Goal: Check status

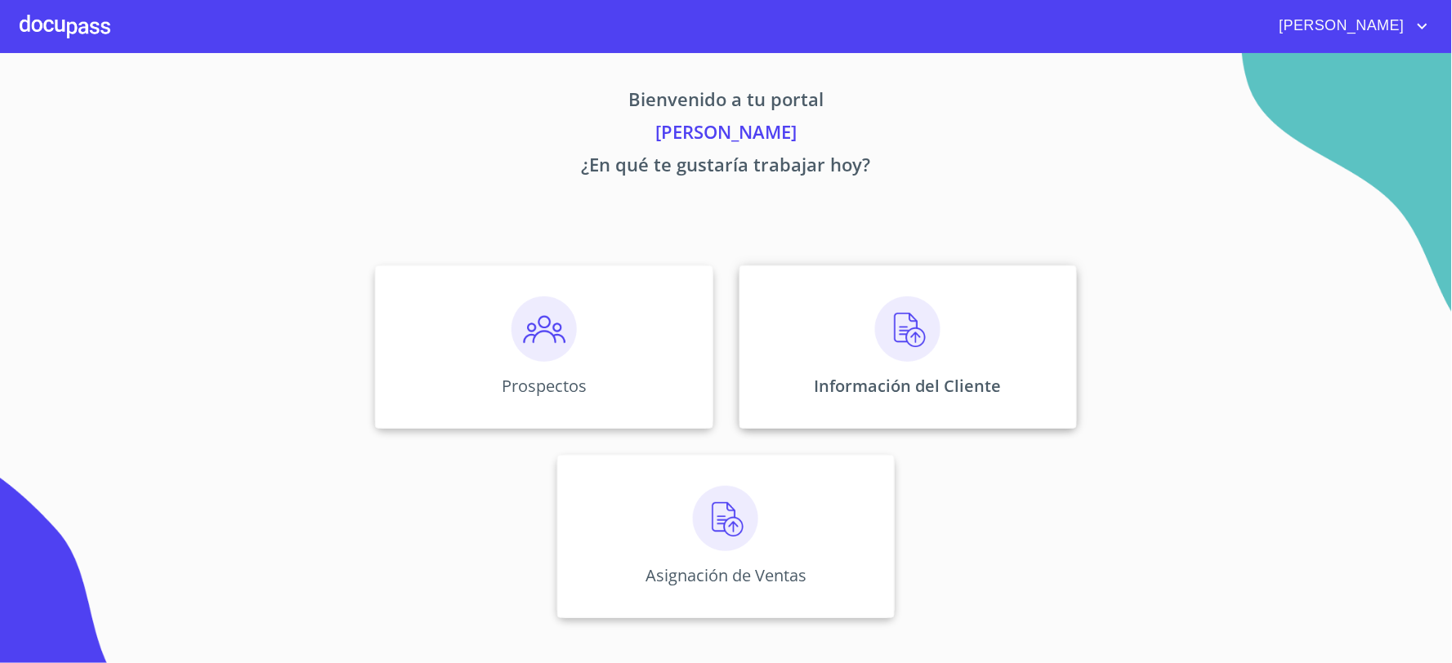
click at [909, 332] on img at bounding box center [907, 329] width 65 height 65
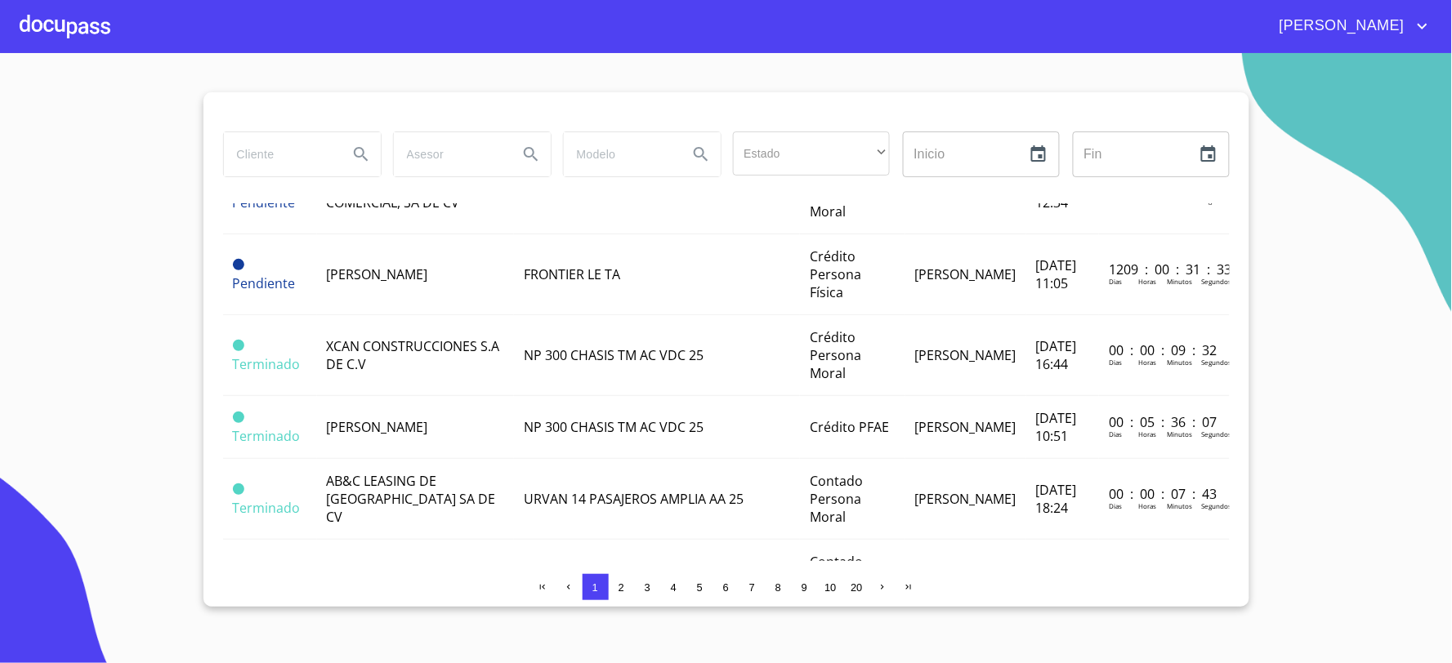
scroll to position [1270, 0]
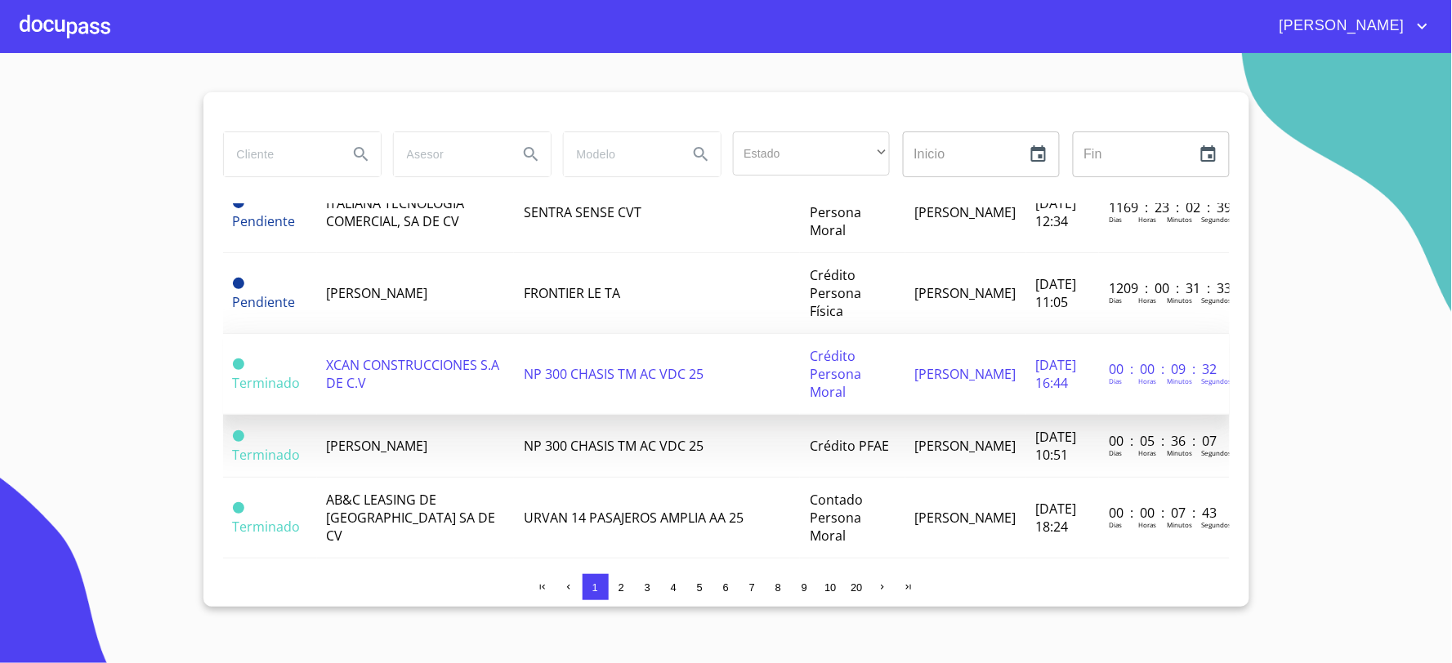
click at [364, 356] on span "XCAN CONSTRUCCIONES S.A DE C.V" at bounding box center [413, 374] width 173 height 36
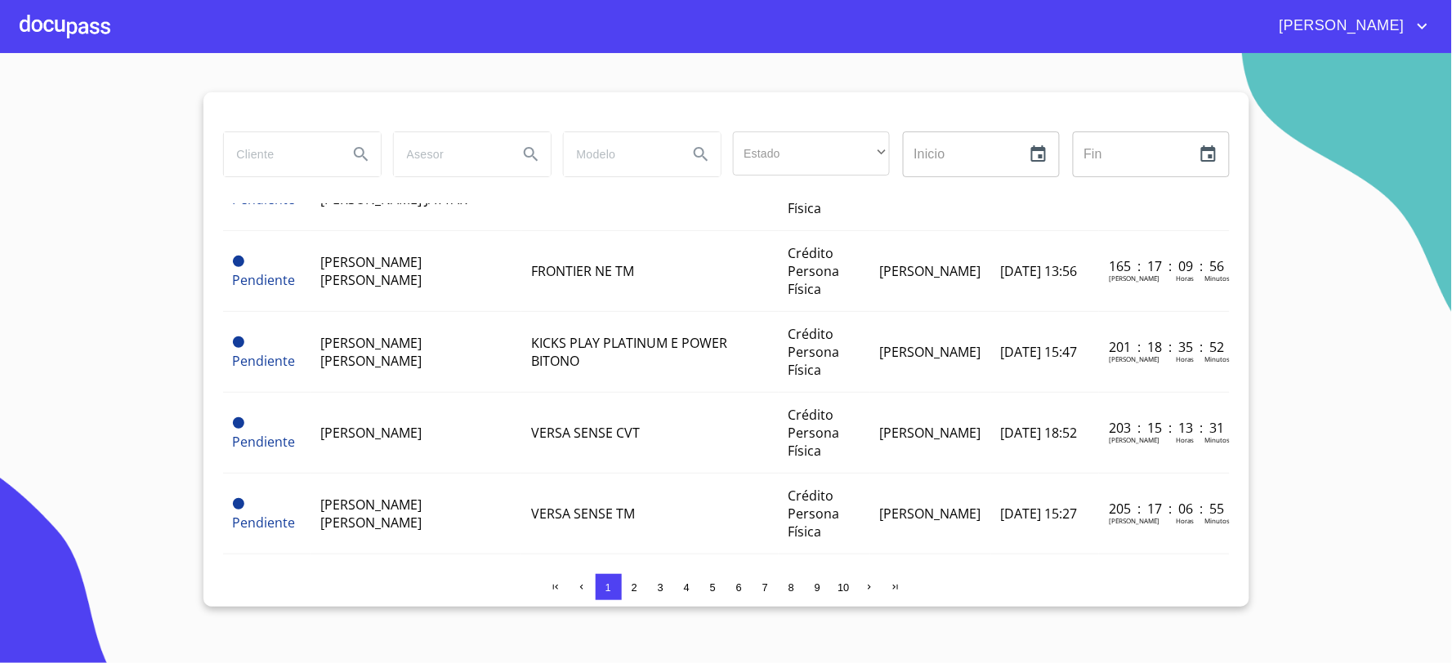
scroll to position [1607, 0]
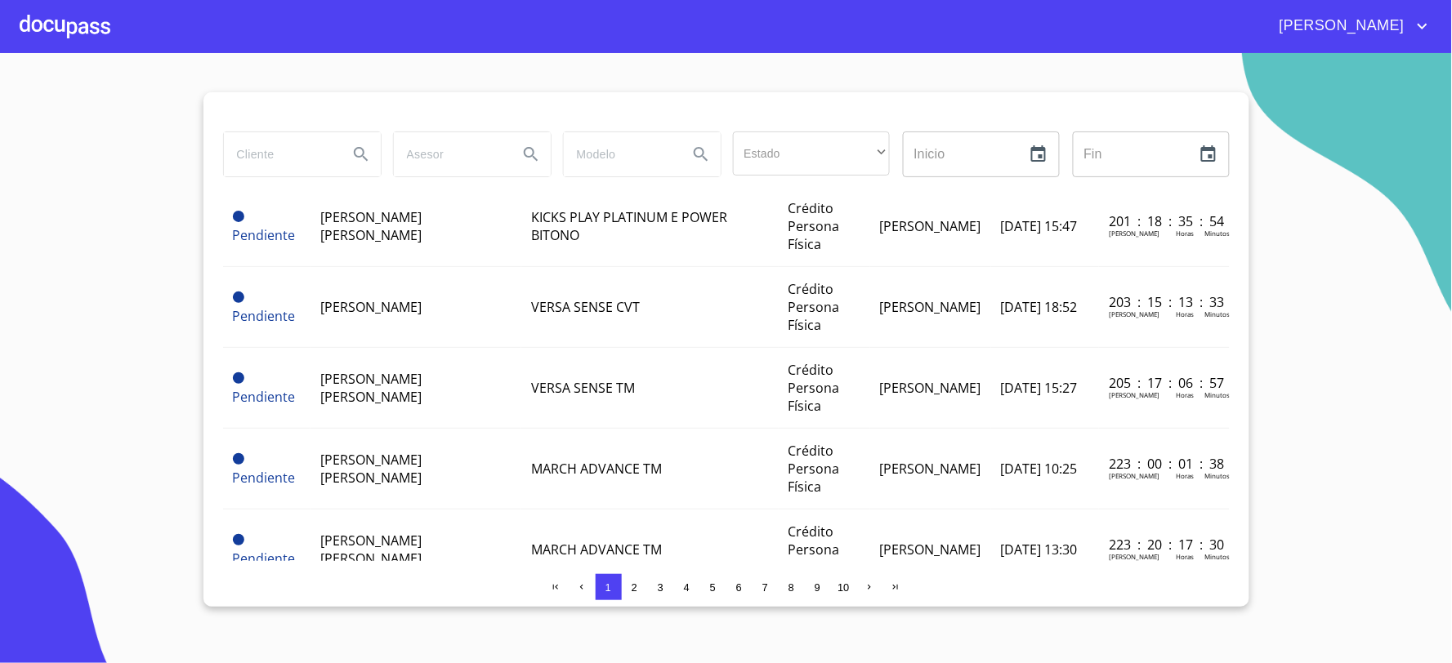
click at [662, 587] on span "3" at bounding box center [661, 588] width 6 height 12
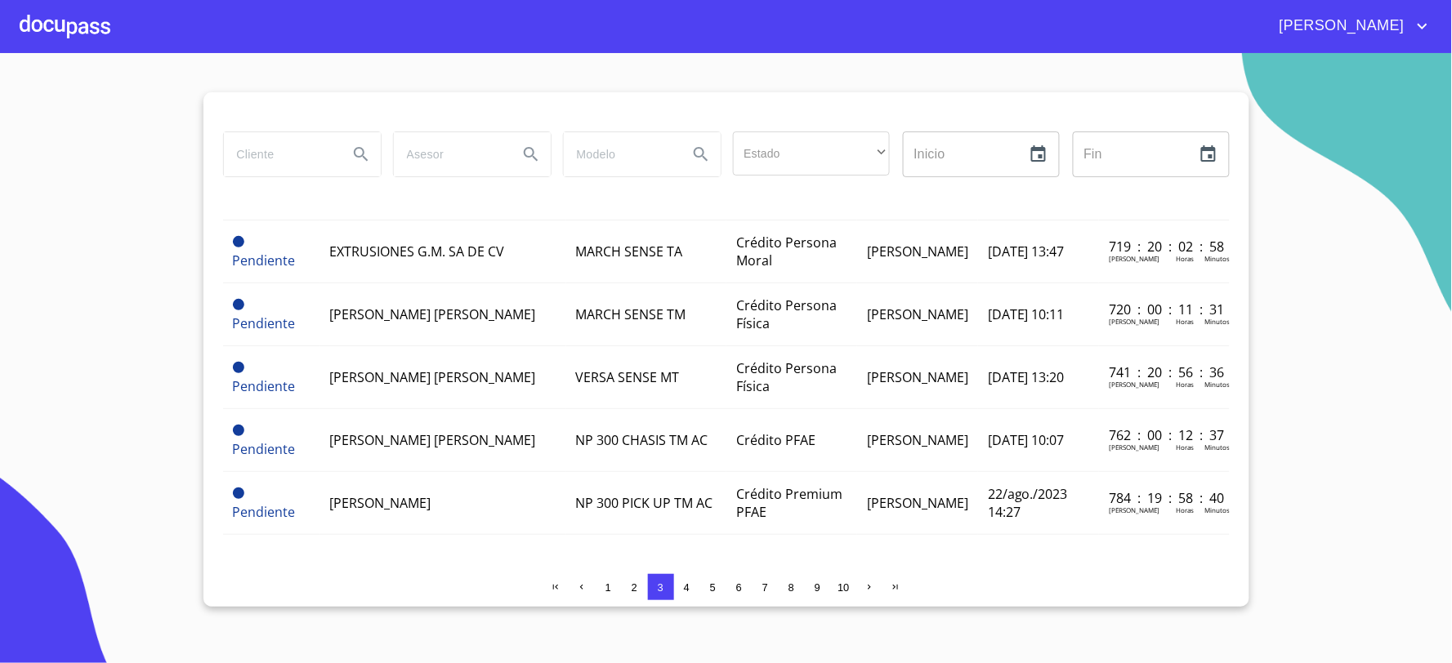
scroll to position [1263, 0]
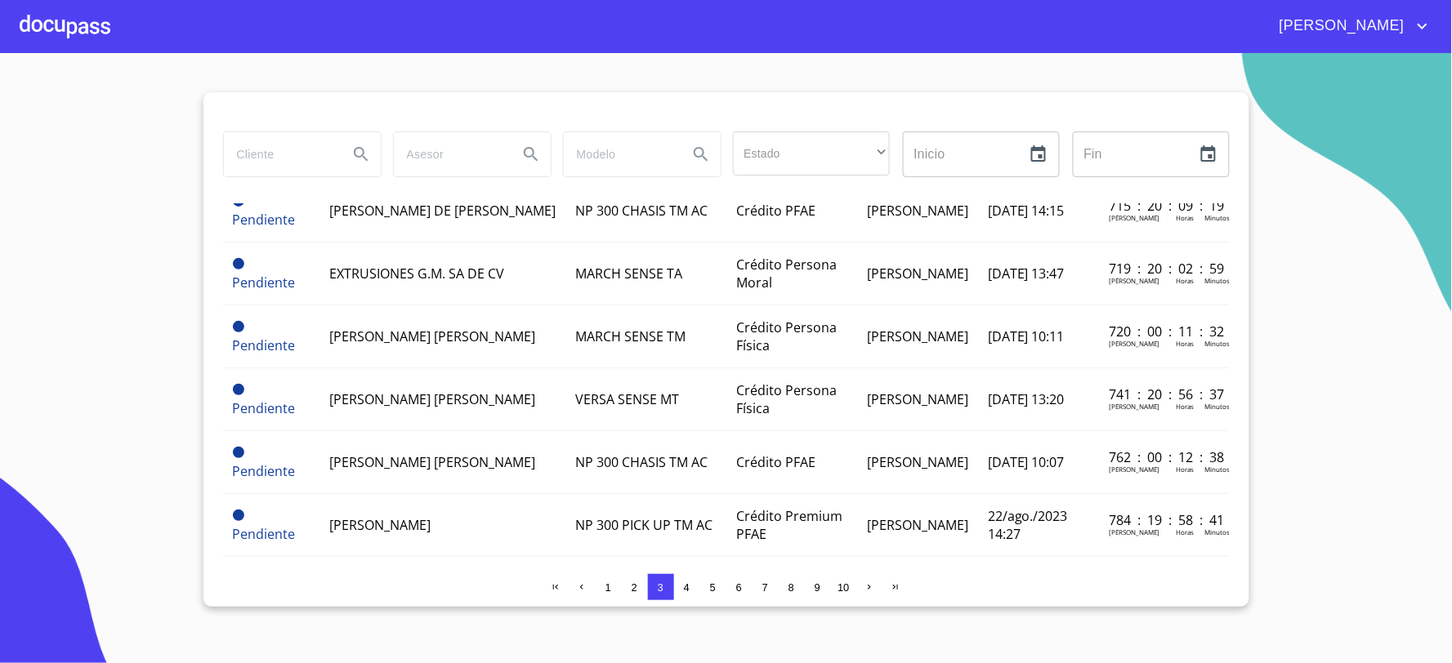
click at [686, 587] on span "4" at bounding box center [687, 588] width 6 height 12
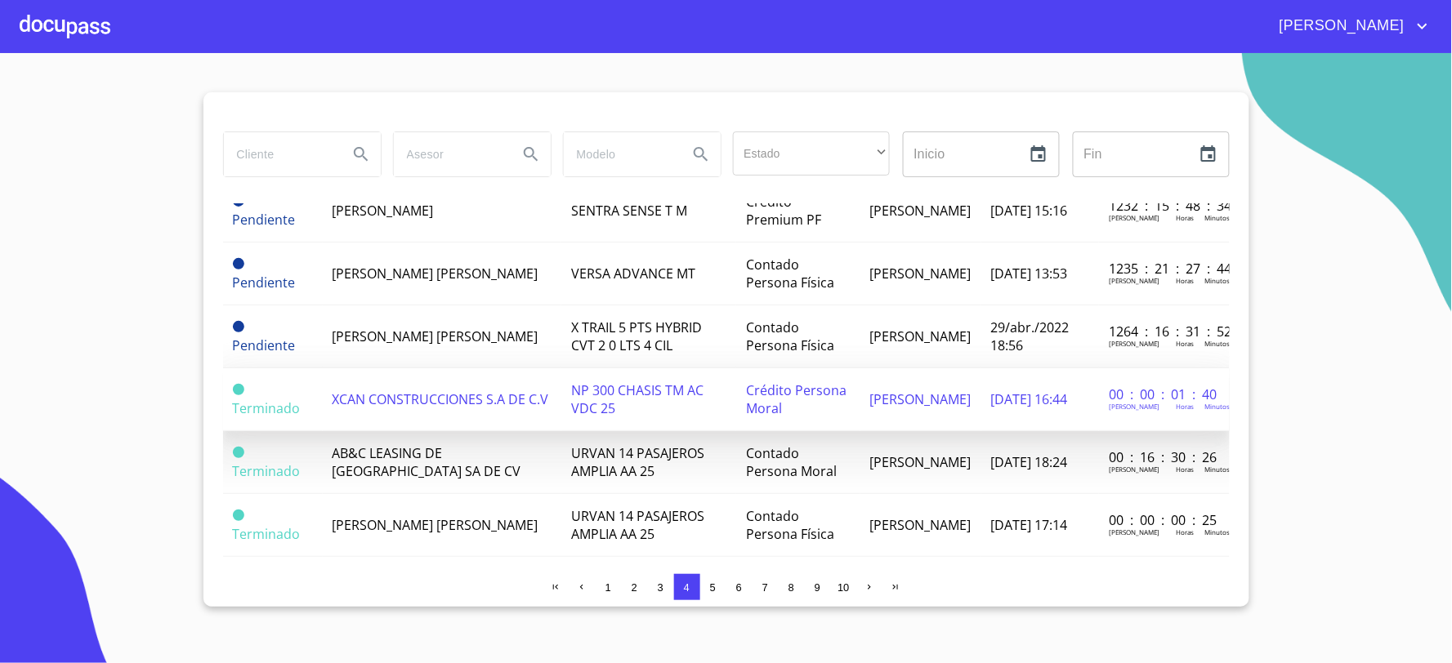
click at [426, 368] on td "XCAN CONSTRUCCIONES S.A DE C.V" at bounding box center [442, 399] width 239 height 63
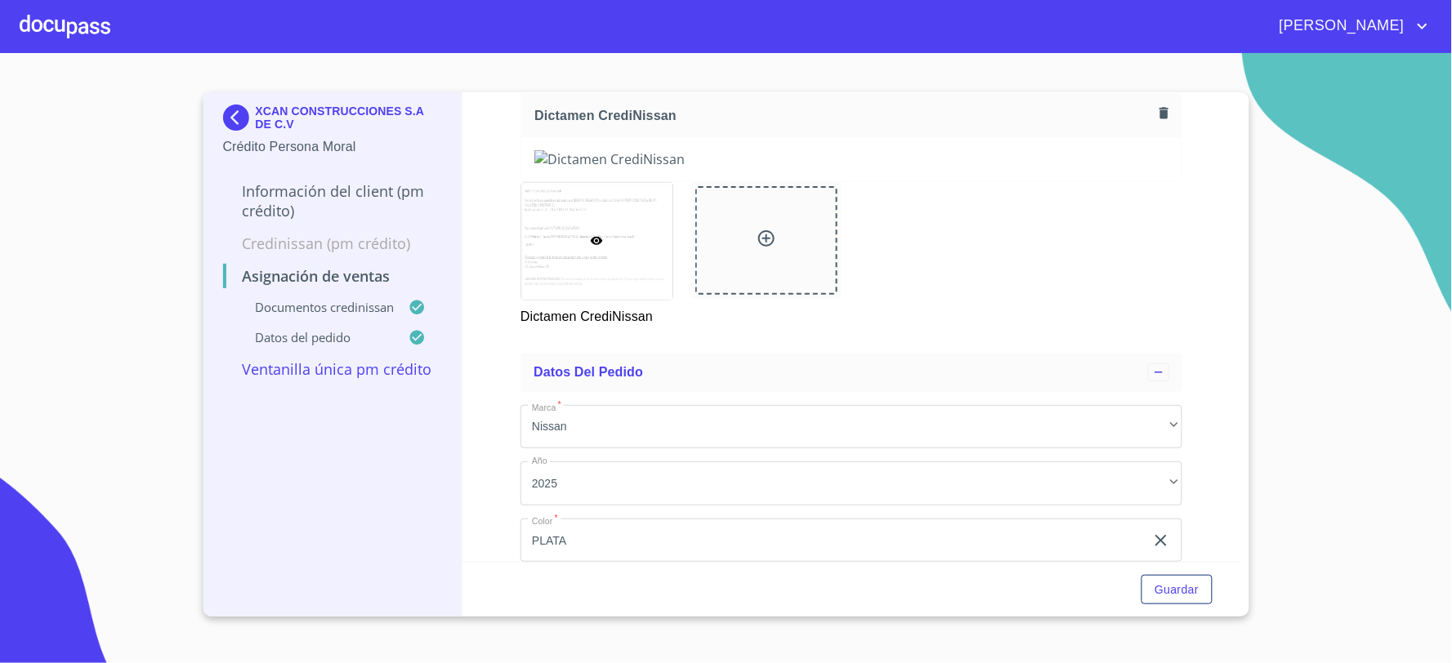
scroll to position [181, 0]
click at [764, 163] on img at bounding box center [851, 154] width 634 height 18
